Goal: Go to known website: Go to known website

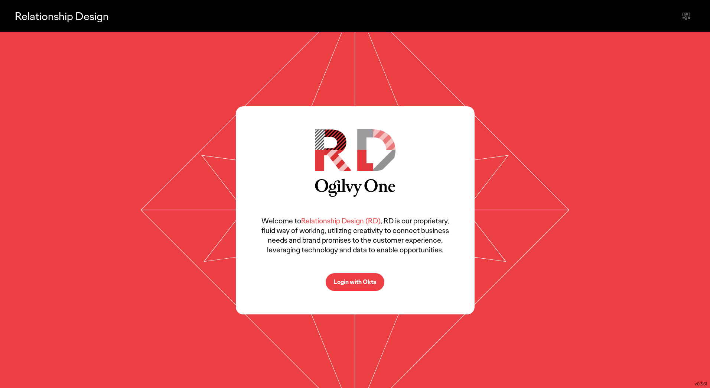
click at [354, 280] on p "Login with Okta" at bounding box center [354, 282] width 43 height 6
click at [315, 218] on span "Relationship Design (RD)" at bounding box center [340, 221] width 79 height 10
drag, startPoint x: 315, startPoint y: 218, endPoint x: 354, endPoint y: 218, distance: 39.0
click at [354, 218] on span "Relationship Design (RD)" at bounding box center [340, 221] width 79 height 10
click at [356, 292] on div "Welcome to Relationship Design (RD) , RD is our proprietary, fluid way of worki…" at bounding box center [355, 210] width 239 height 208
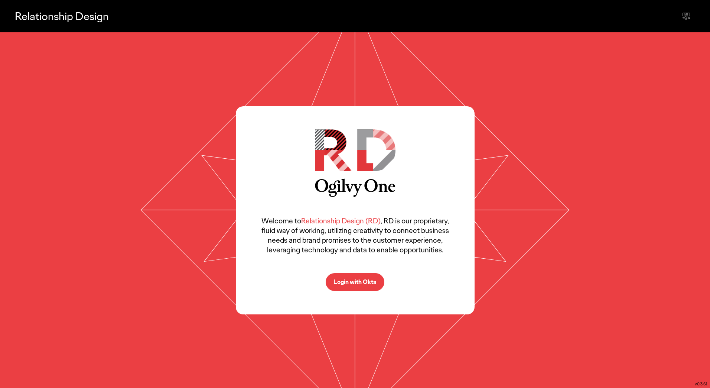
click at [359, 282] on p "Login with Okta" at bounding box center [354, 282] width 43 height 6
